Goal: Information Seeking & Learning: Learn about a topic

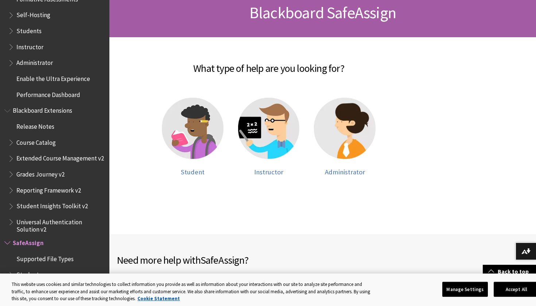
scroll to position [116, 0]
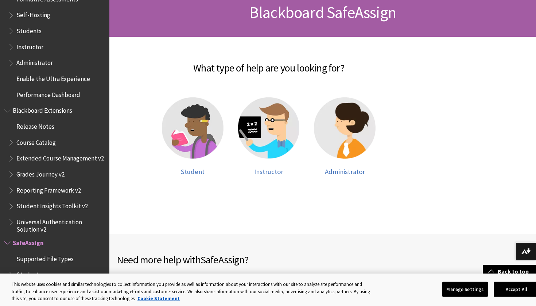
click at [189, 176] on div "Student" at bounding box center [193, 136] width 76 height 93
click at [189, 170] on span "Student" at bounding box center [193, 171] width 24 height 8
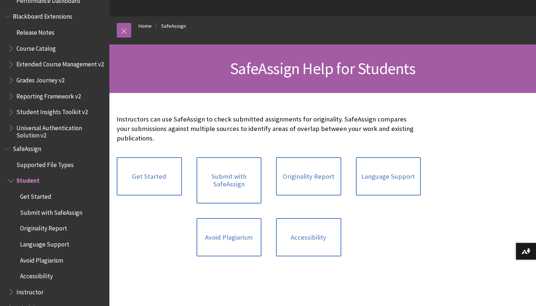
scroll to position [62, 0]
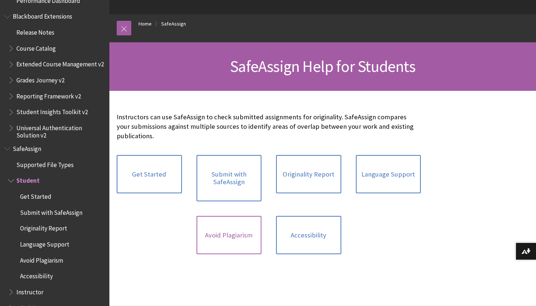
click at [218, 230] on link "Avoid Plagiarism" at bounding box center [228, 235] width 65 height 39
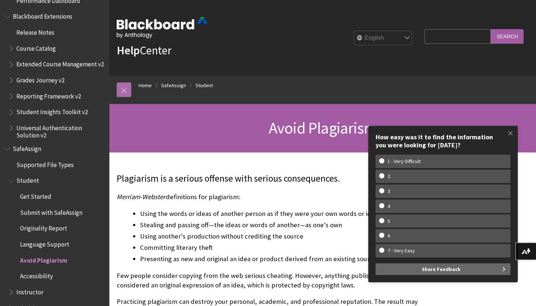
click at [126, 89] on link at bounding box center [124, 89] width 15 height 15
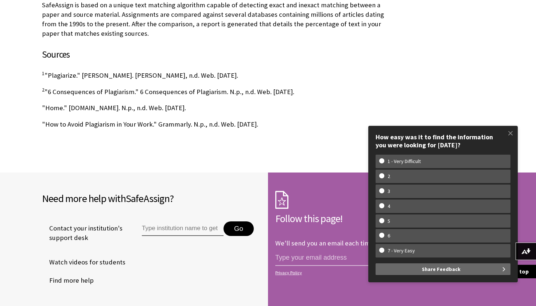
scroll to position [713, 0]
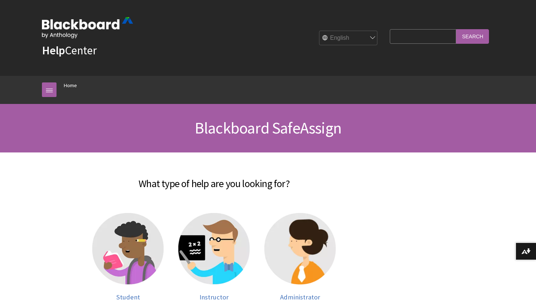
scroll to position [688, 0]
click at [126, 241] on img at bounding box center [127, 248] width 71 height 71
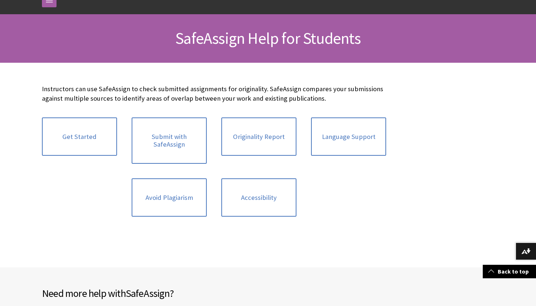
scroll to position [92, 0]
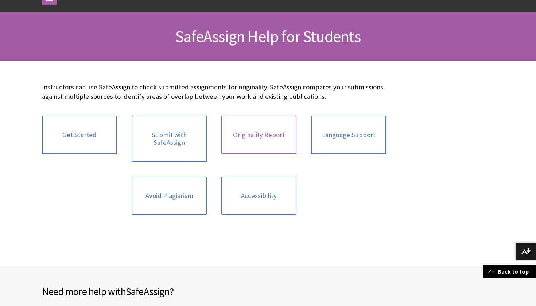
click at [255, 135] on link "Originality Report" at bounding box center [258, 135] width 75 height 39
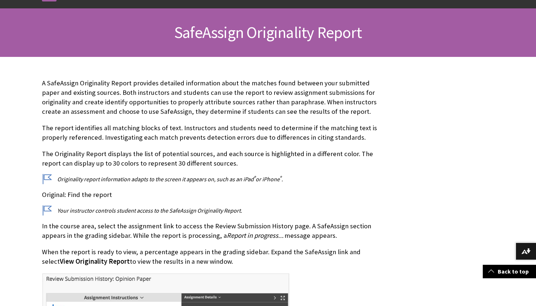
scroll to position [96, 0]
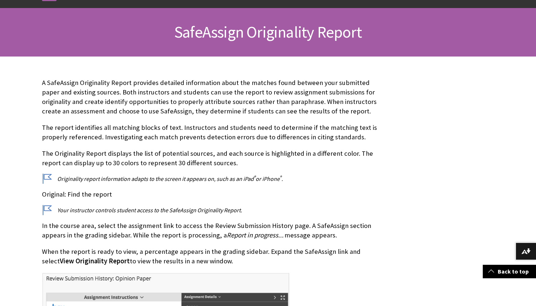
click at [94, 190] on p "Original: Find the report" at bounding box center [214, 194] width 344 height 9
click at [129, 180] on p "Originality report information adapts to the screen it appears on, such as an i…" at bounding box center [214, 179] width 344 height 8
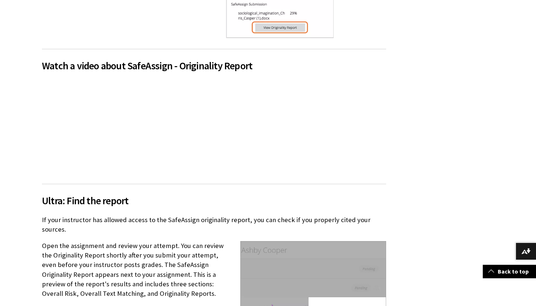
scroll to position [505, 0]
